Goal: Task Accomplishment & Management: Use online tool/utility

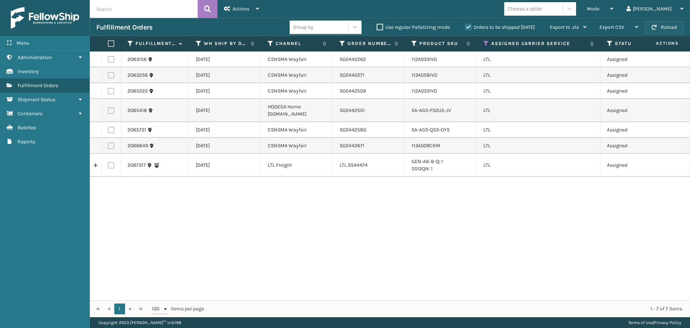
click at [675, 26] on button "Reload" at bounding box center [664, 27] width 39 height 13
click at [672, 23] on button "Reload" at bounding box center [664, 27] width 39 height 13
drag, startPoint x: 111, startPoint y: 57, endPoint x: 111, endPoint y: 63, distance: 6.5
click at [111, 57] on label at bounding box center [111, 59] width 6 height 6
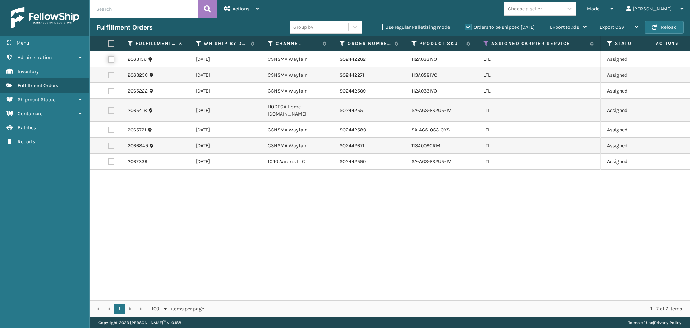
click at [108, 57] on input "checkbox" at bounding box center [108, 58] width 0 height 5
checkbox input "true"
click at [111, 73] on label at bounding box center [111, 75] width 6 height 6
click at [108, 73] on input "checkbox" at bounding box center [108, 74] width 0 height 5
checkbox input "true"
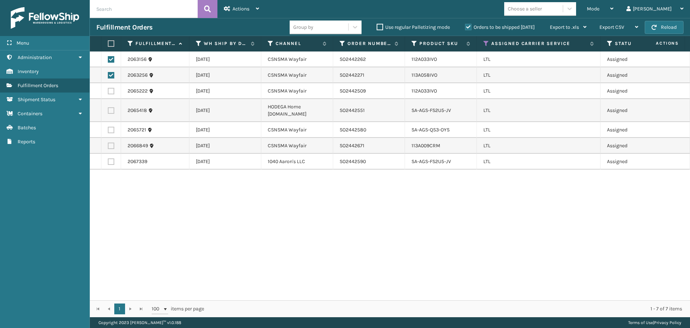
click at [110, 91] on label at bounding box center [111, 91] width 6 height 6
click at [108, 91] on input "checkbox" at bounding box center [108, 90] width 0 height 5
checkbox input "true"
drag, startPoint x: 108, startPoint y: 131, endPoint x: 109, endPoint y: 137, distance: 5.4
click at [108, 132] on label at bounding box center [111, 130] width 6 height 6
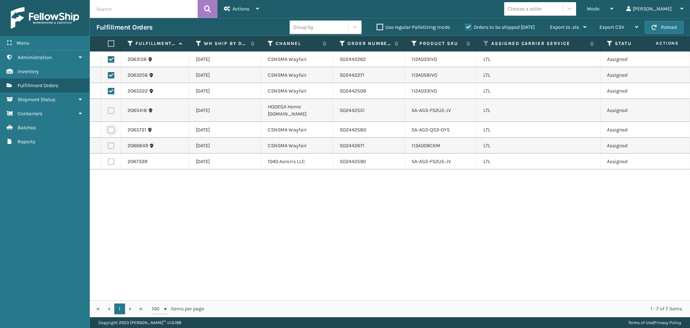
click at [108, 131] on input "checkbox" at bounding box center [108, 129] width 0 height 5
checkbox input "true"
click at [110, 146] on label at bounding box center [111, 145] width 6 height 6
click at [108, 146] on input "checkbox" at bounding box center [108, 144] width 0 height 5
checkbox input "true"
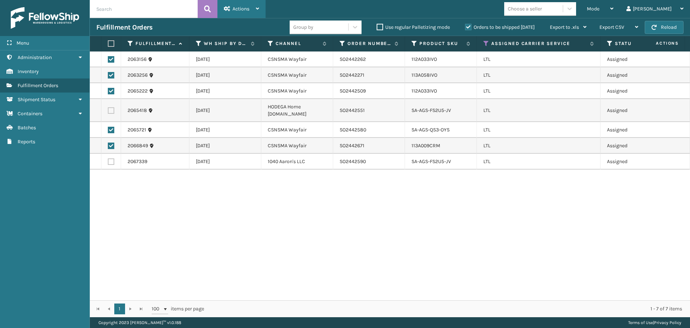
click at [252, 12] on div "Actions" at bounding box center [241, 9] width 35 height 18
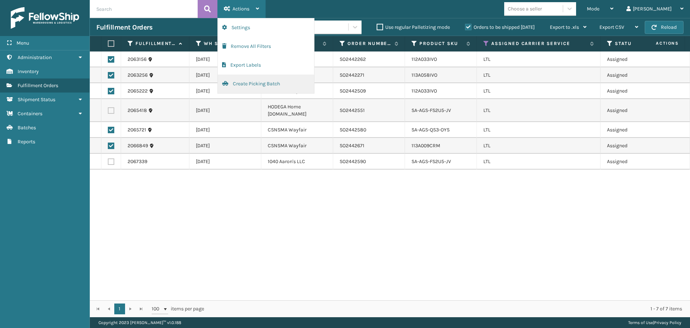
click at [248, 87] on button "Create Picking Batch" at bounding box center [266, 83] width 96 height 19
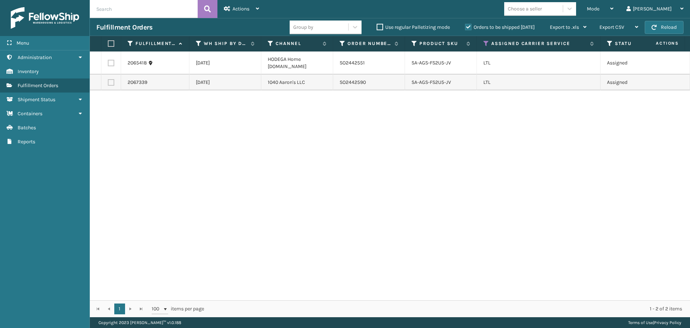
click at [110, 62] on label at bounding box center [111, 63] width 6 height 6
click at [108, 62] on input "checkbox" at bounding box center [108, 62] width 0 height 5
checkbox input "true"
click at [240, 8] on span "Actions" at bounding box center [241, 9] width 17 height 6
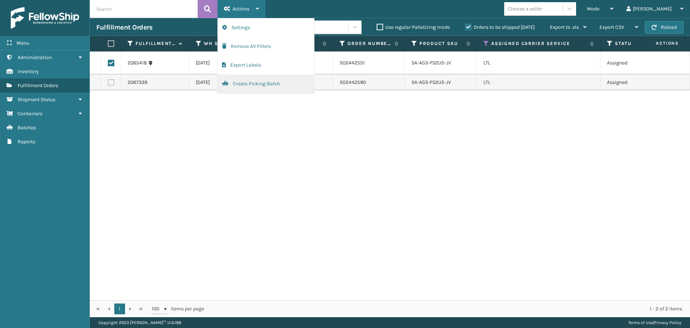
click at [245, 84] on button "Create Picking Batch" at bounding box center [266, 83] width 96 height 19
